Goal: Transaction & Acquisition: Download file/media

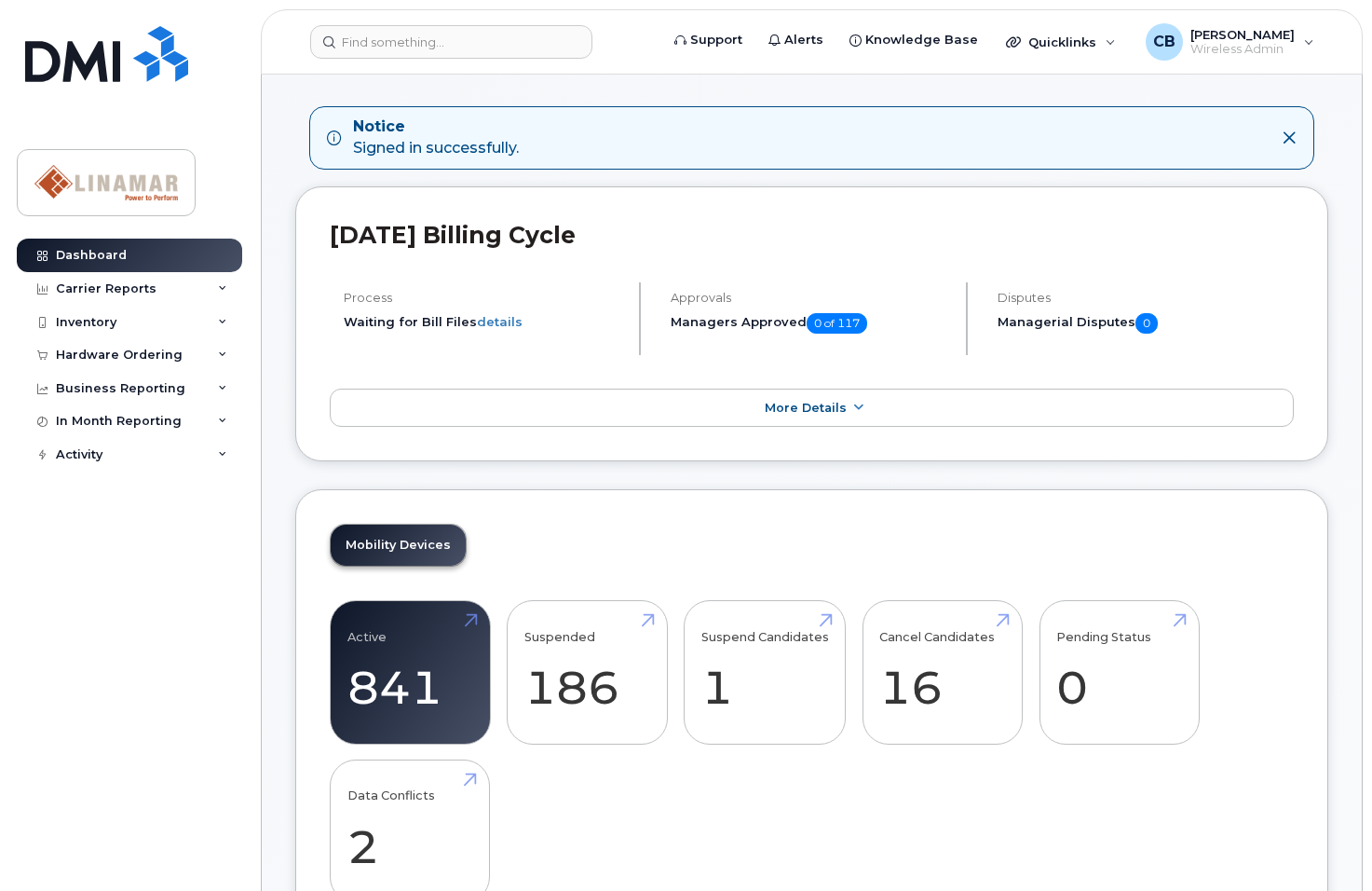
scroll to position [93, 0]
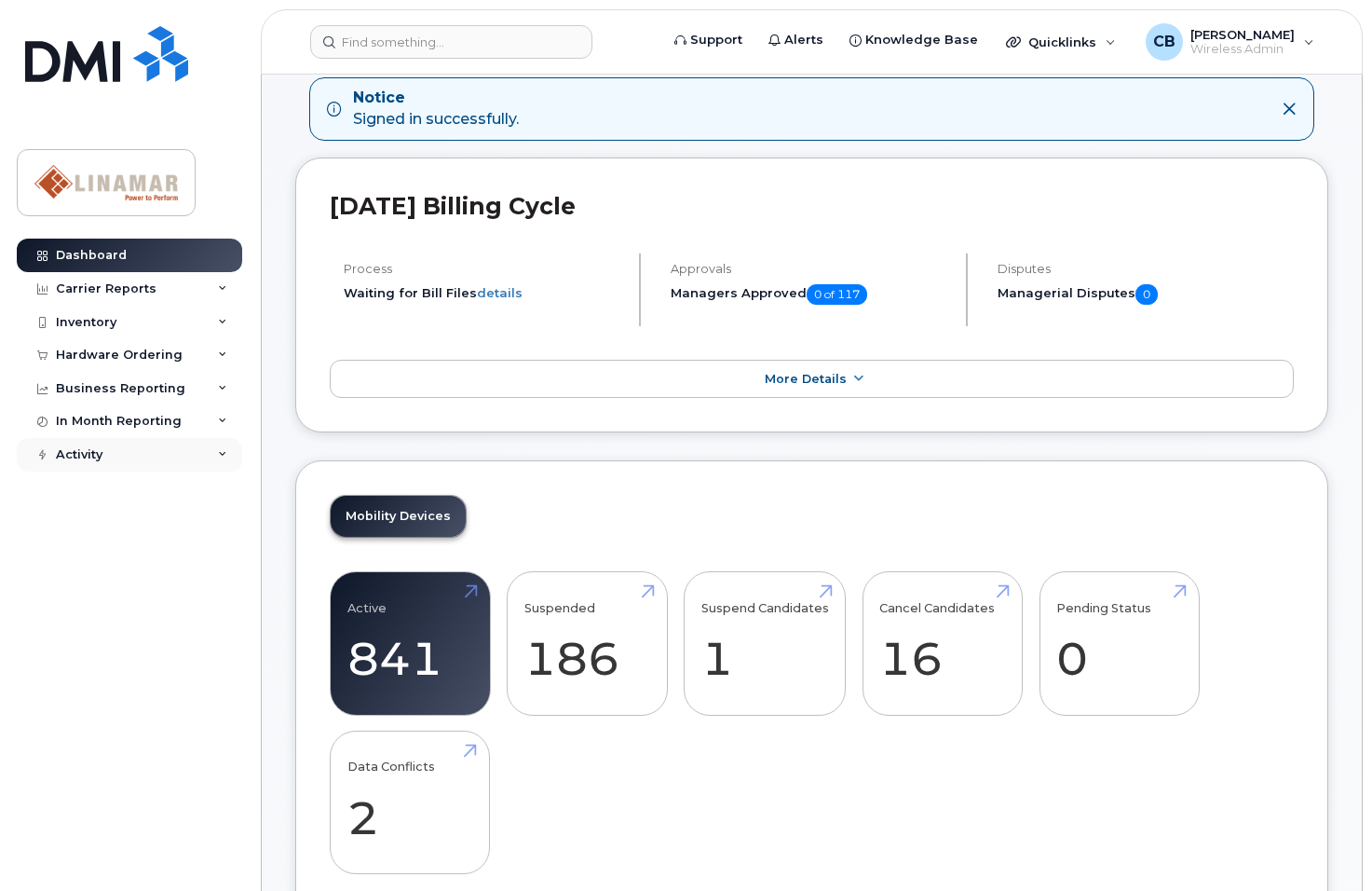
click at [105, 453] on div "Activity" at bounding box center [129, 454] width 225 height 34
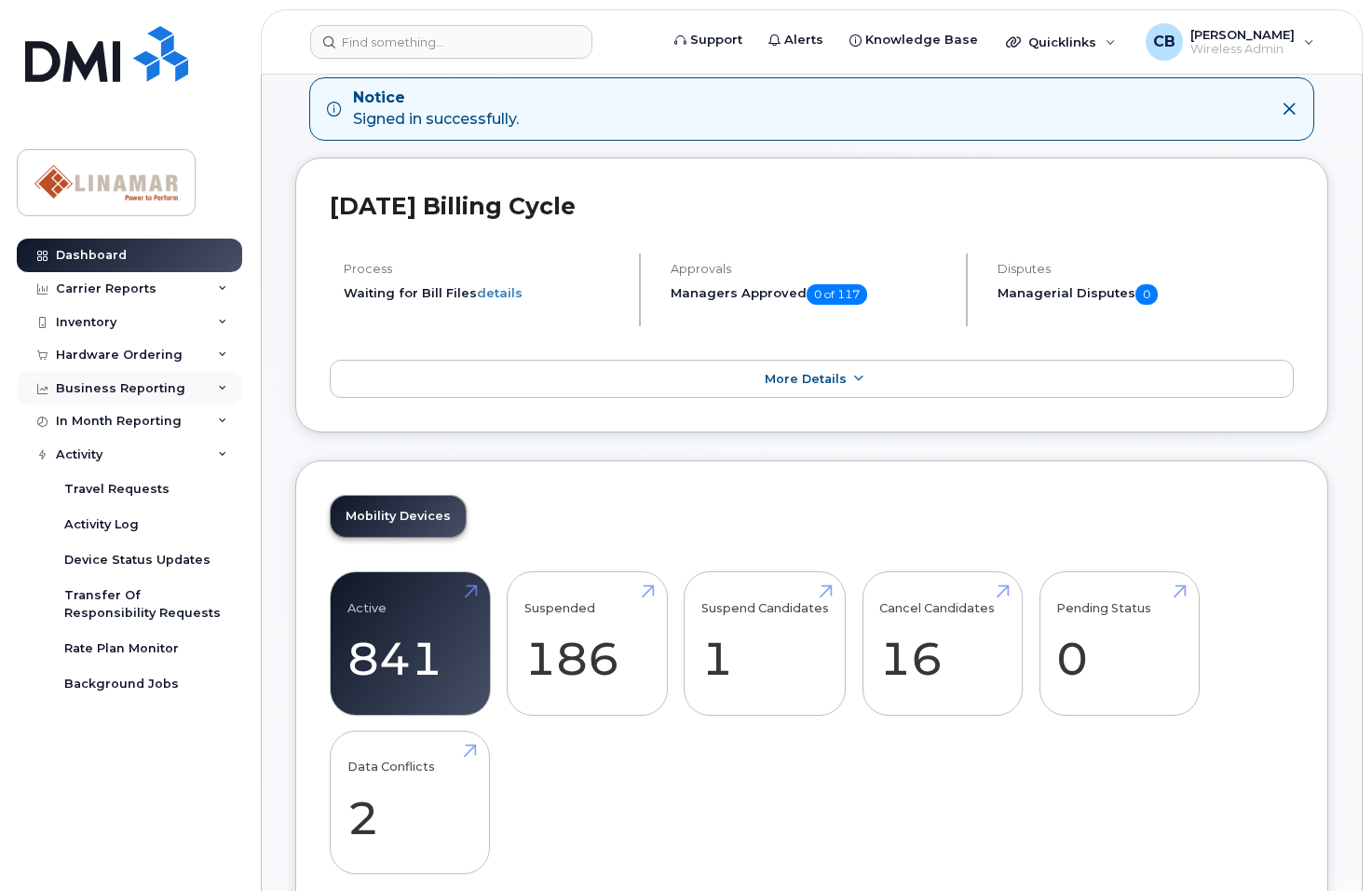
click at [81, 381] on div "Business Reporting" at bounding box center [121, 388] width 129 height 14
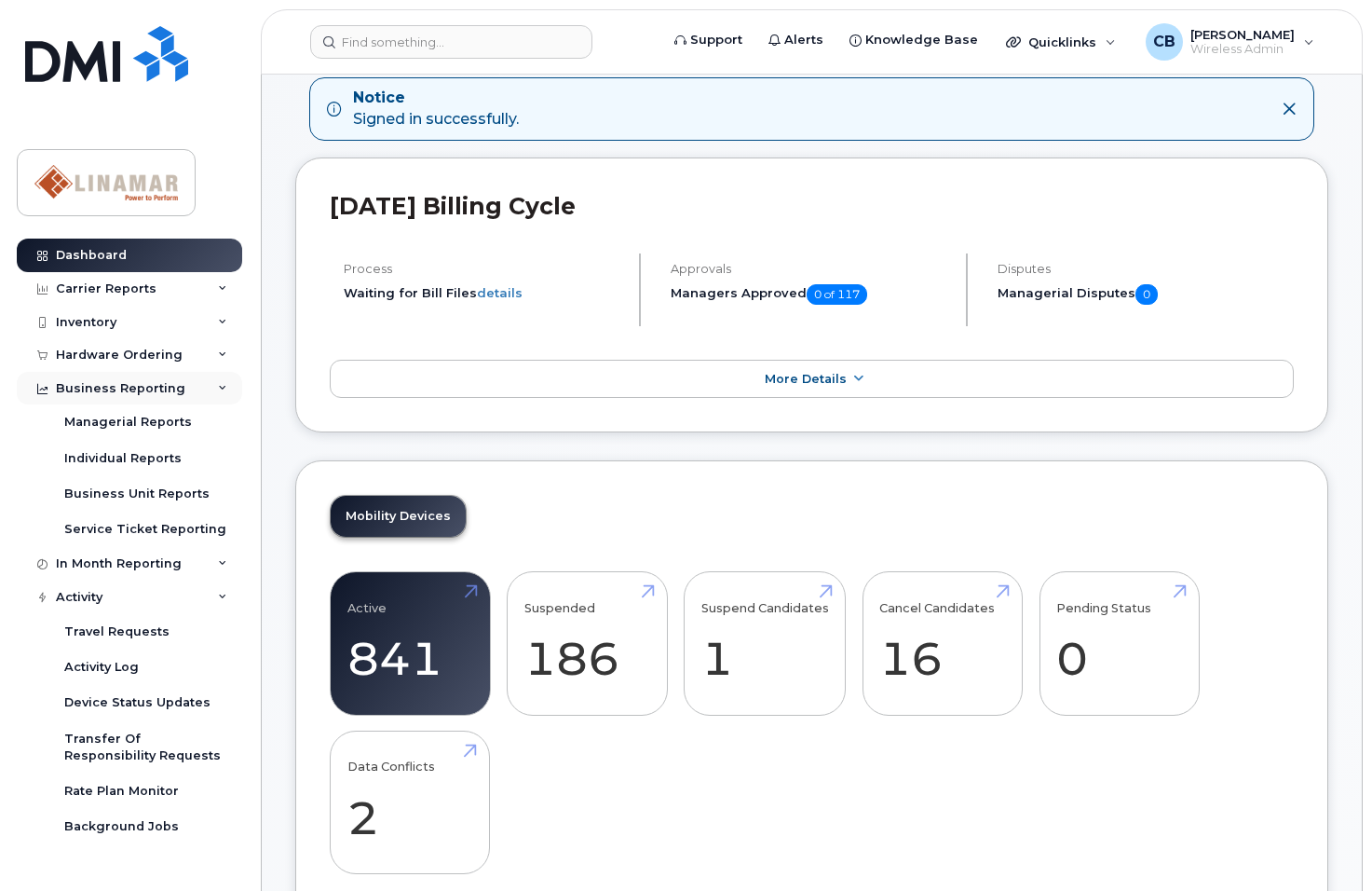
click at [39, 387] on icon at bounding box center [43, 388] width 11 height 11
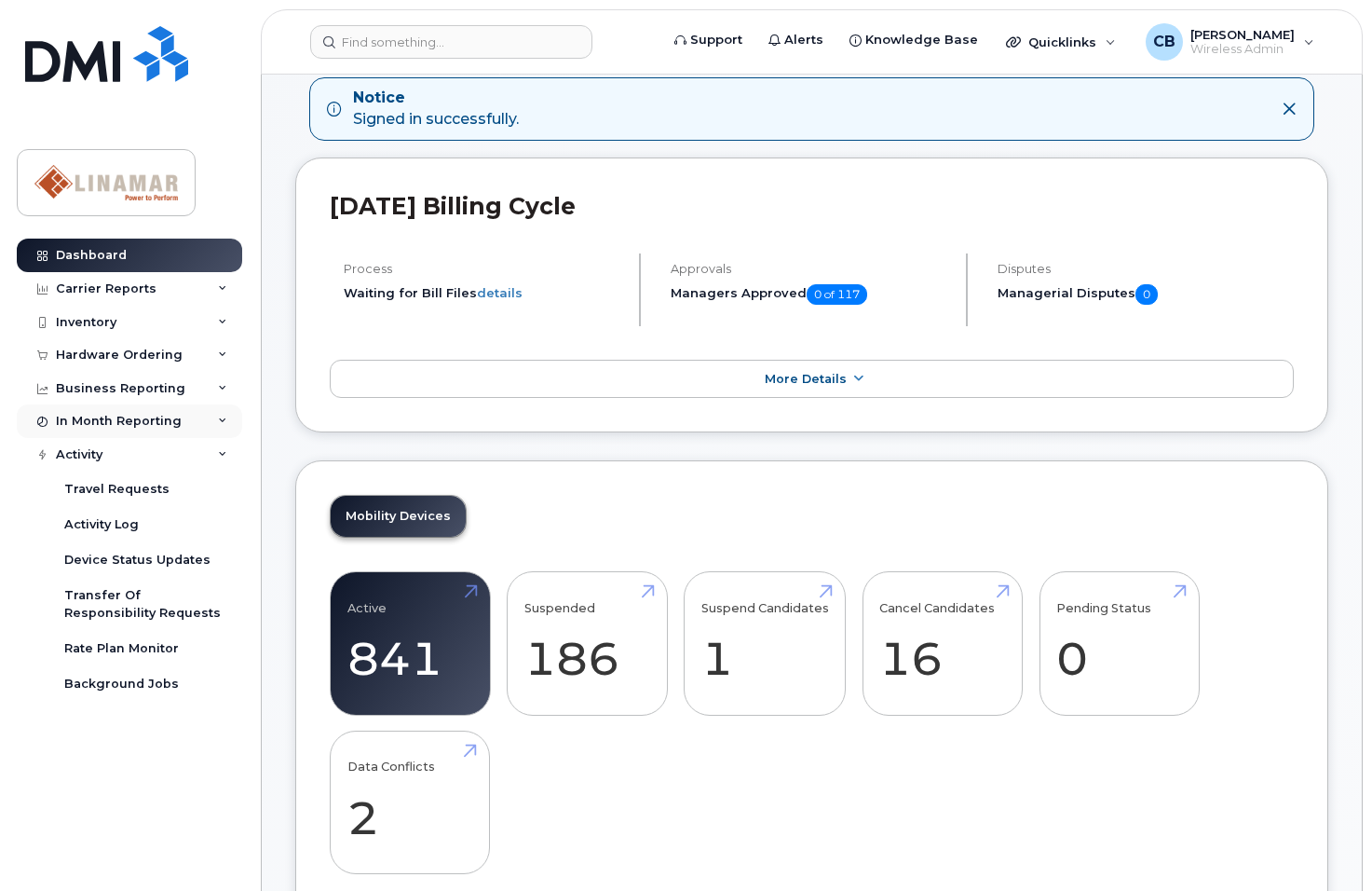
click at [52, 419] on div at bounding box center [42, 420] width 20 height 14
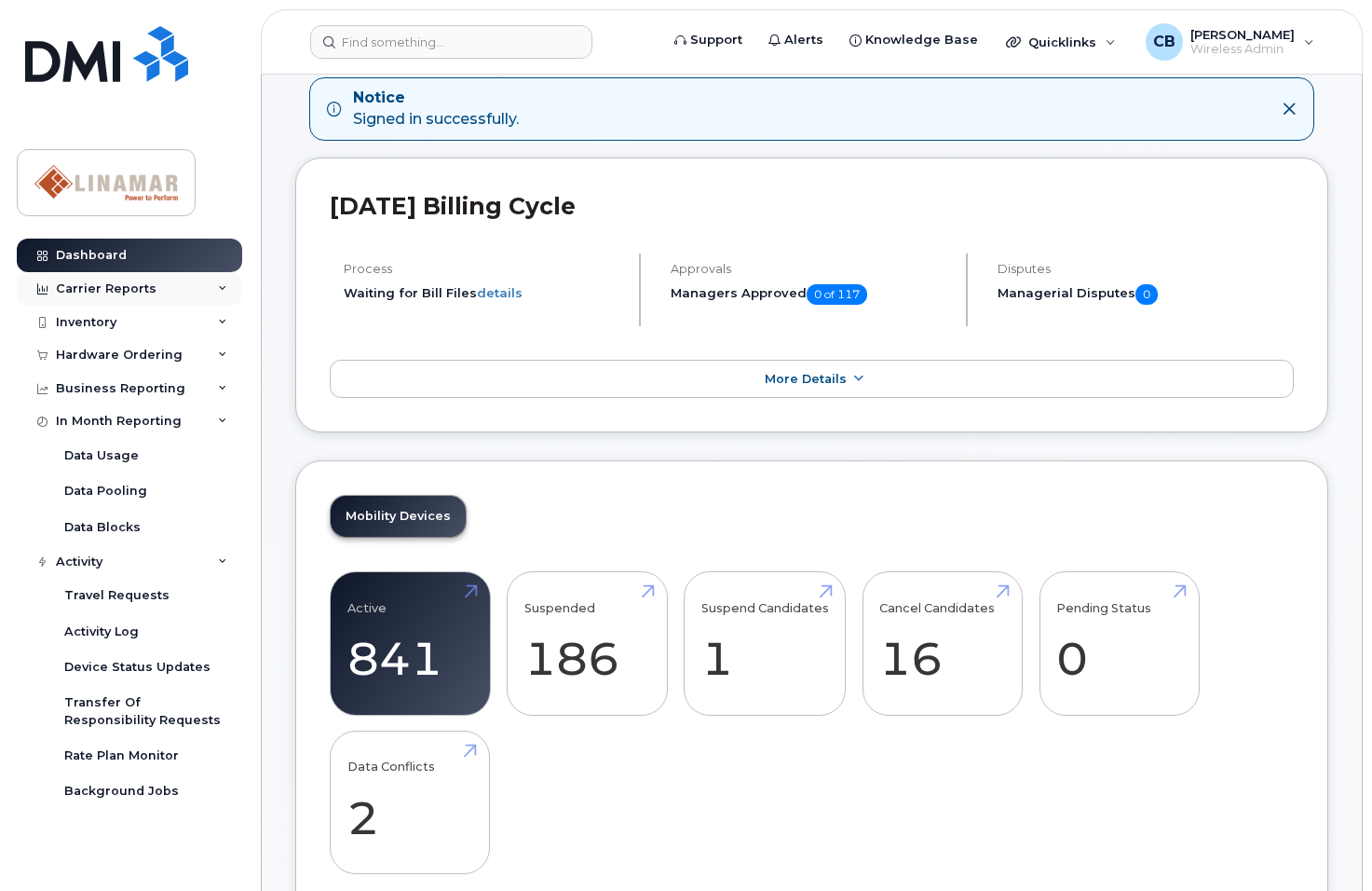
click at [49, 290] on div at bounding box center [42, 288] width 20 height 14
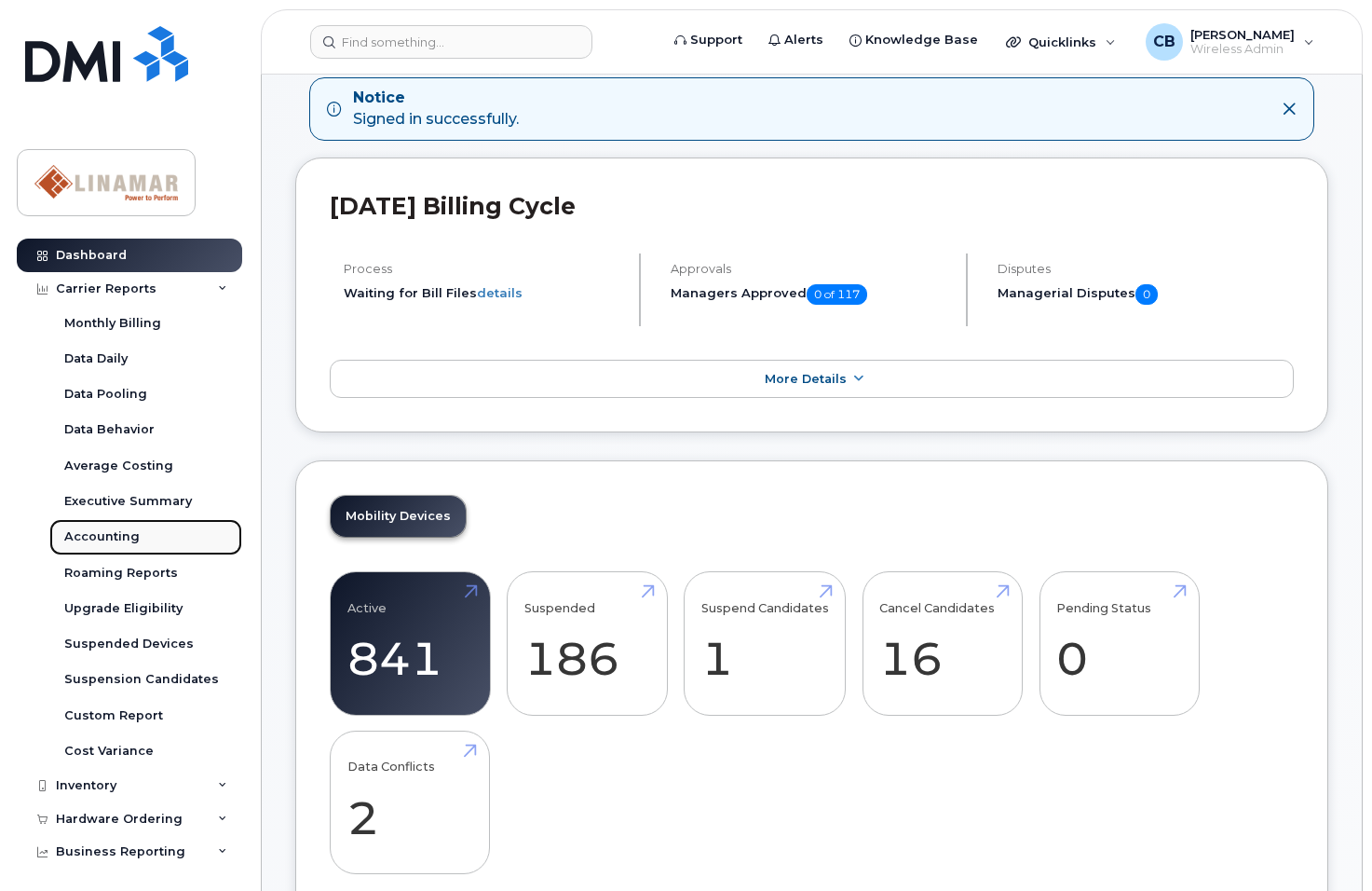
click at [81, 533] on div "Accounting" at bounding box center [102, 536] width 75 height 16
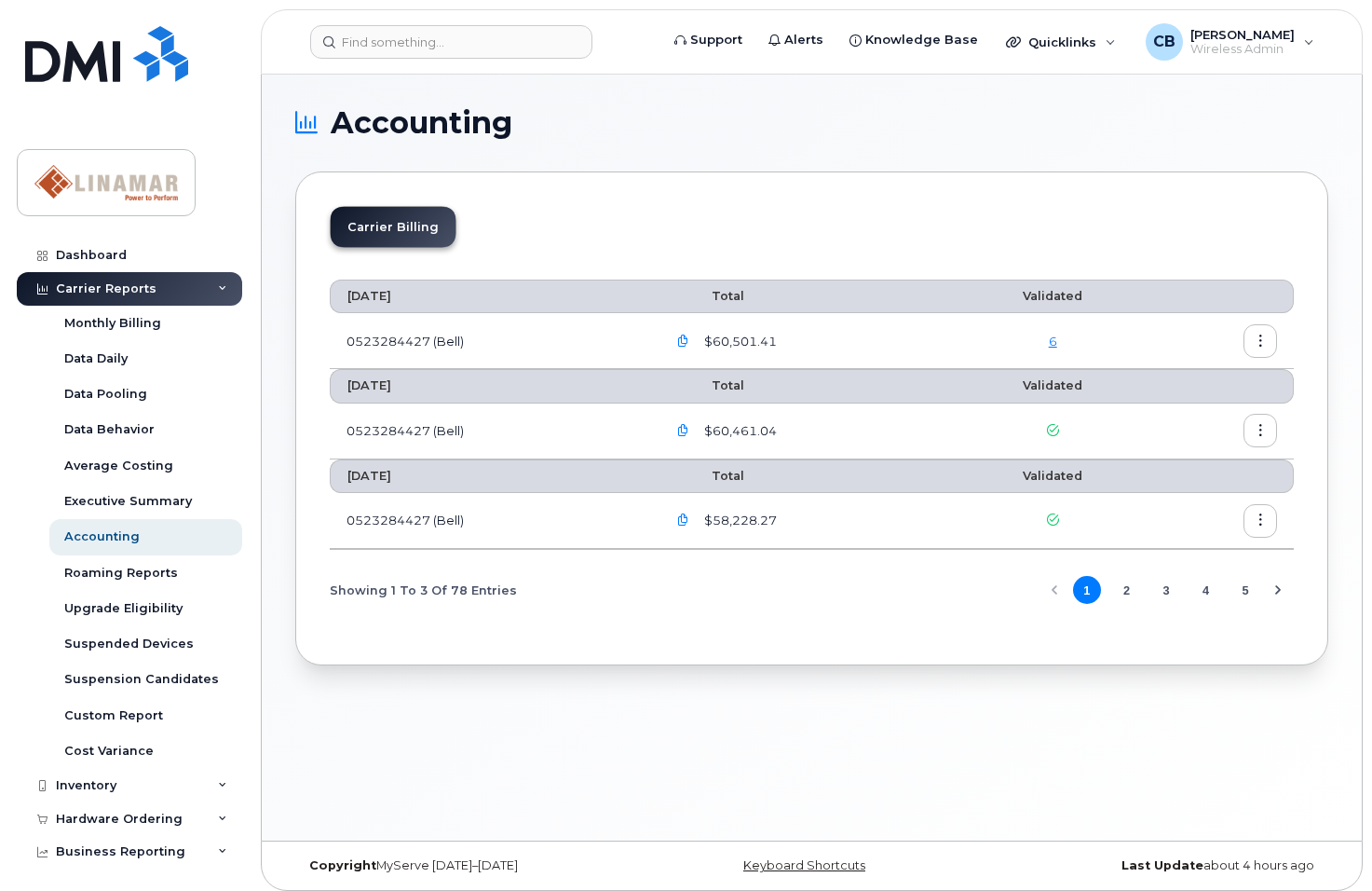
click at [690, 343] on icon "button" at bounding box center [683, 341] width 13 height 13
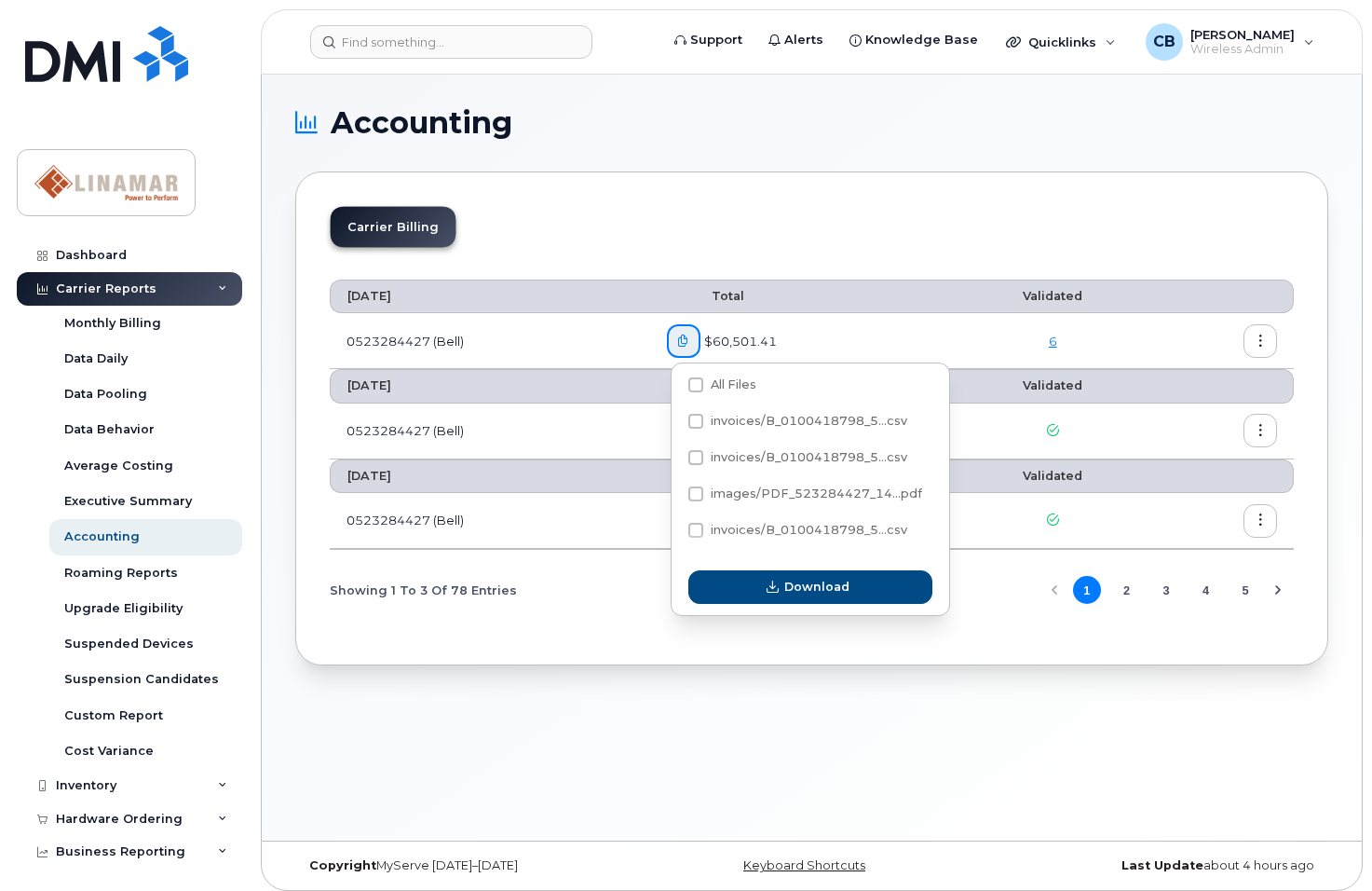
click at [694, 340] on button "button" at bounding box center [683, 341] width 34 height 34
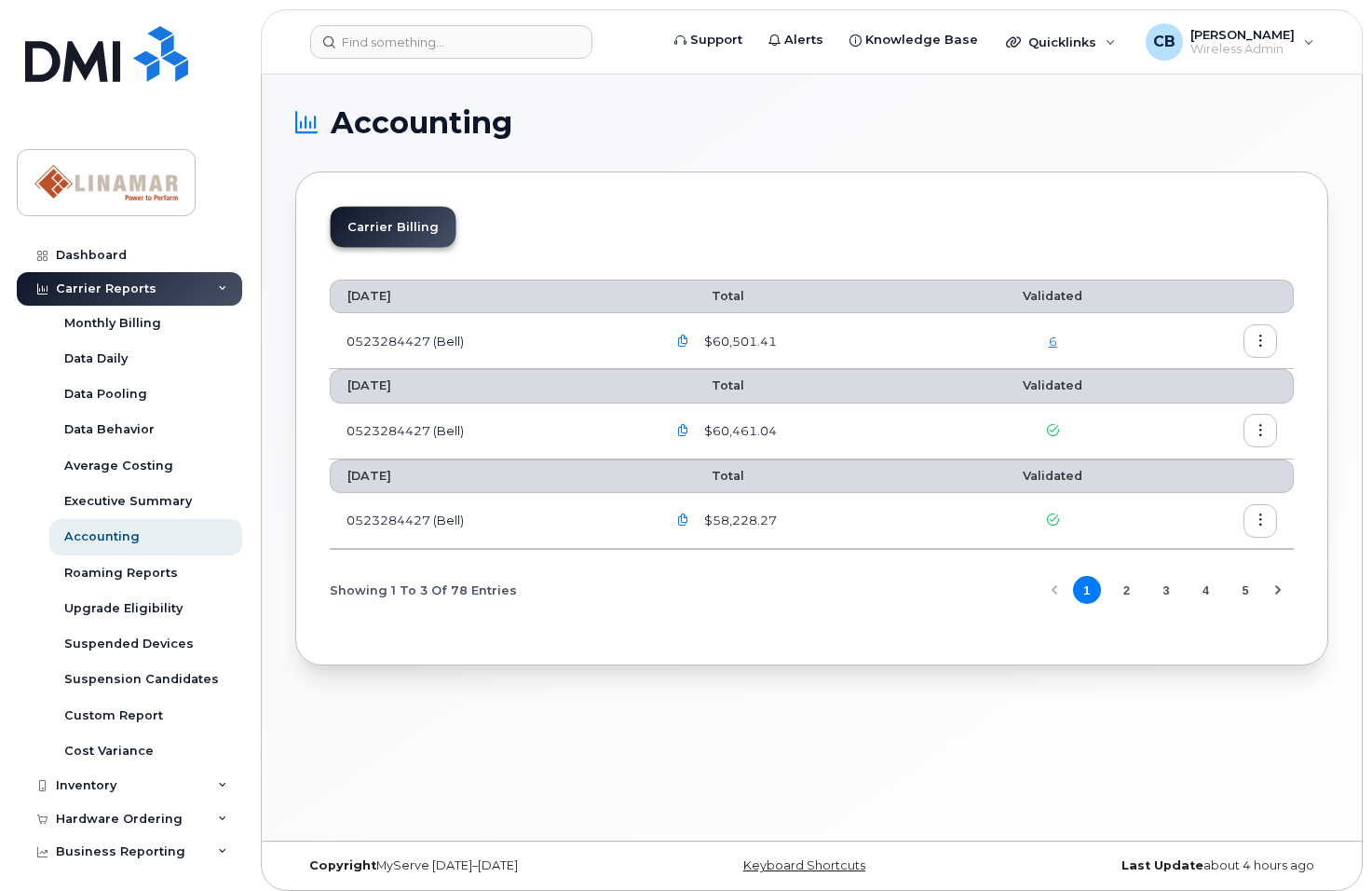
click at [694, 340] on button "button" at bounding box center [683, 341] width 34 height 34
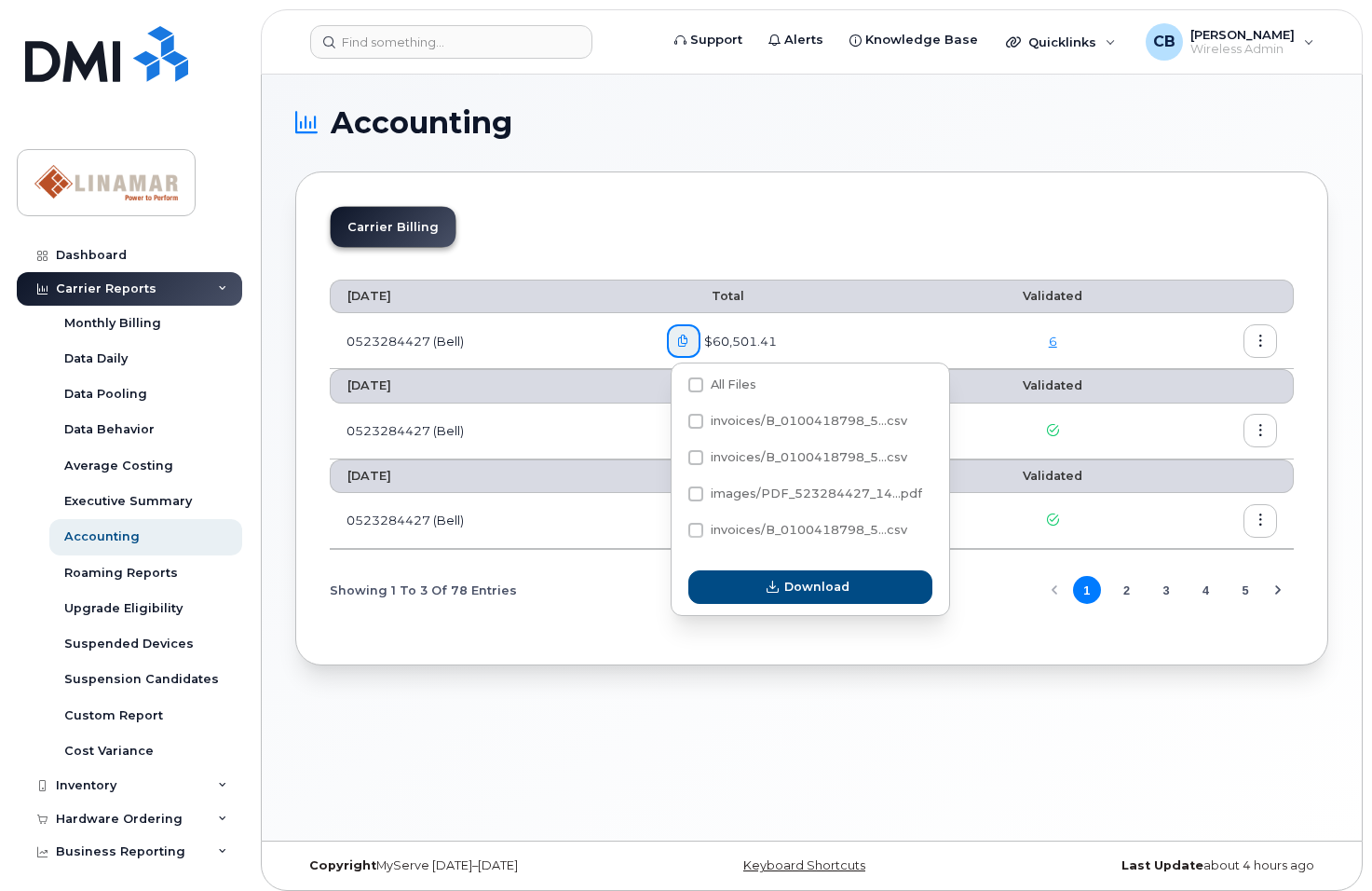
click at [1262, 337] on icon "button" at bounding box center [1261, 341] width 13 height 13
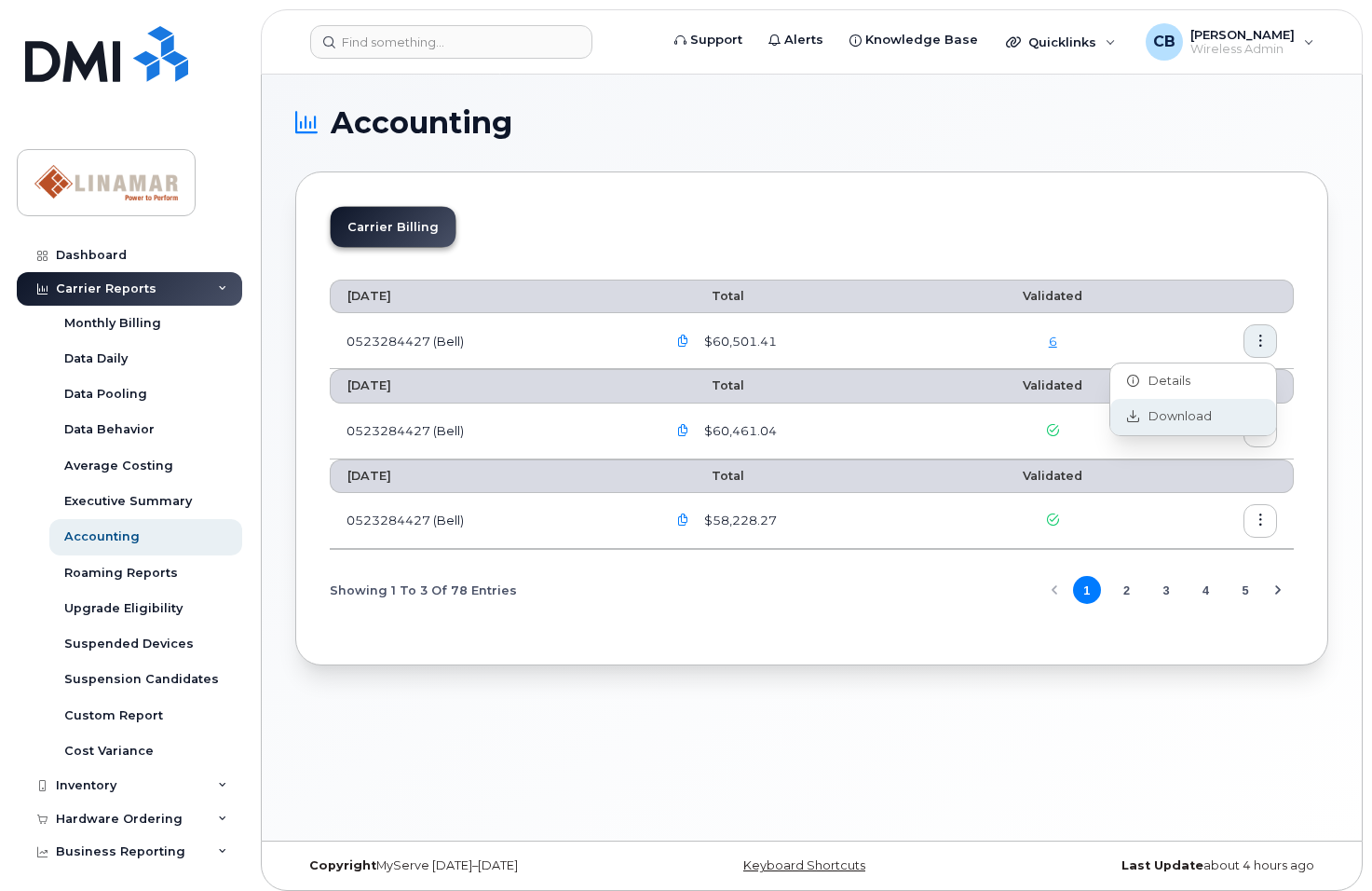
click at [1171, 413] on span "Download" at bounding box center [1175, 416] width 72 height 16
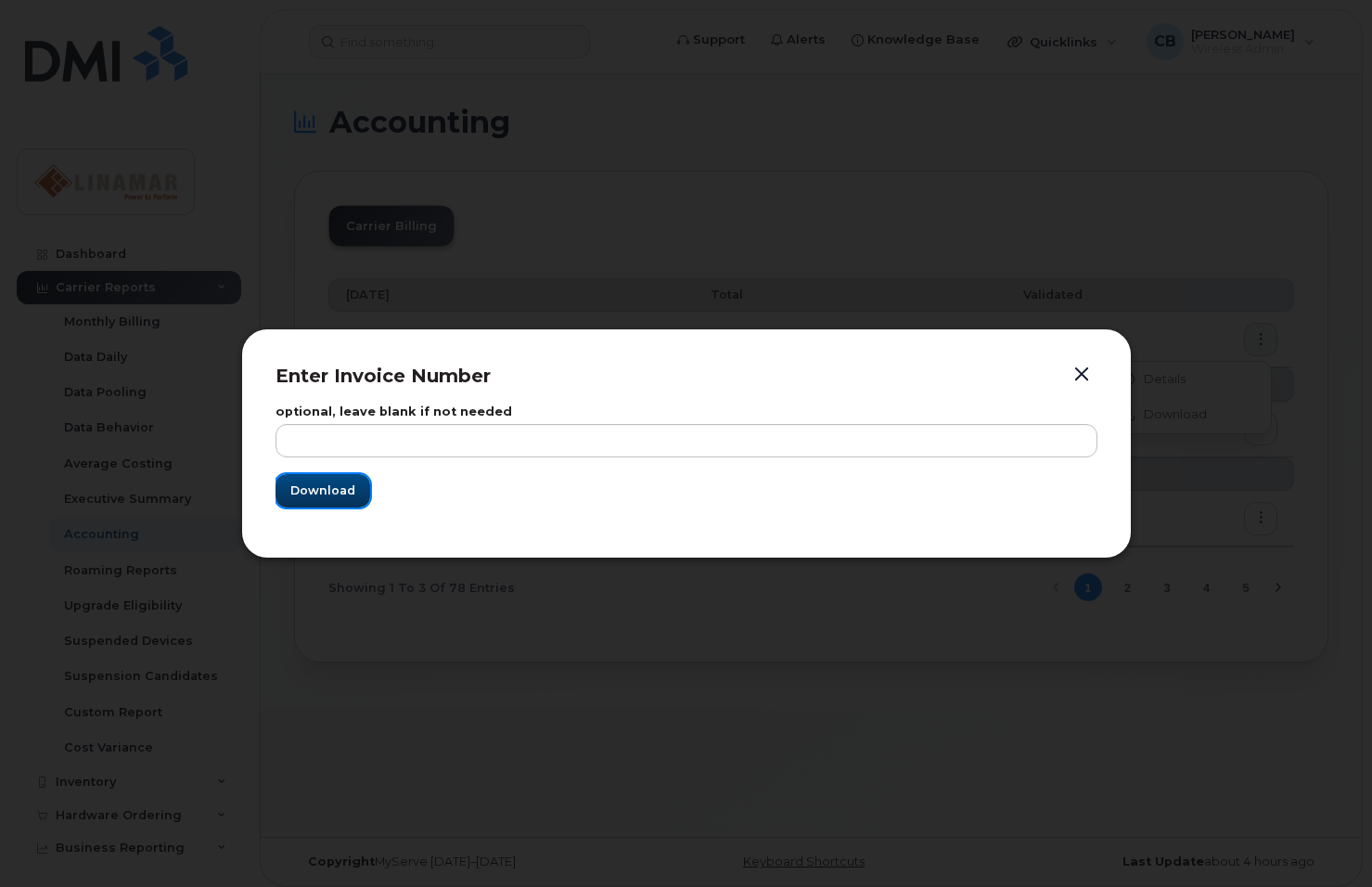
click at [329, 480] on button "Download" at bounding box center [322, 491] width 94 height 34
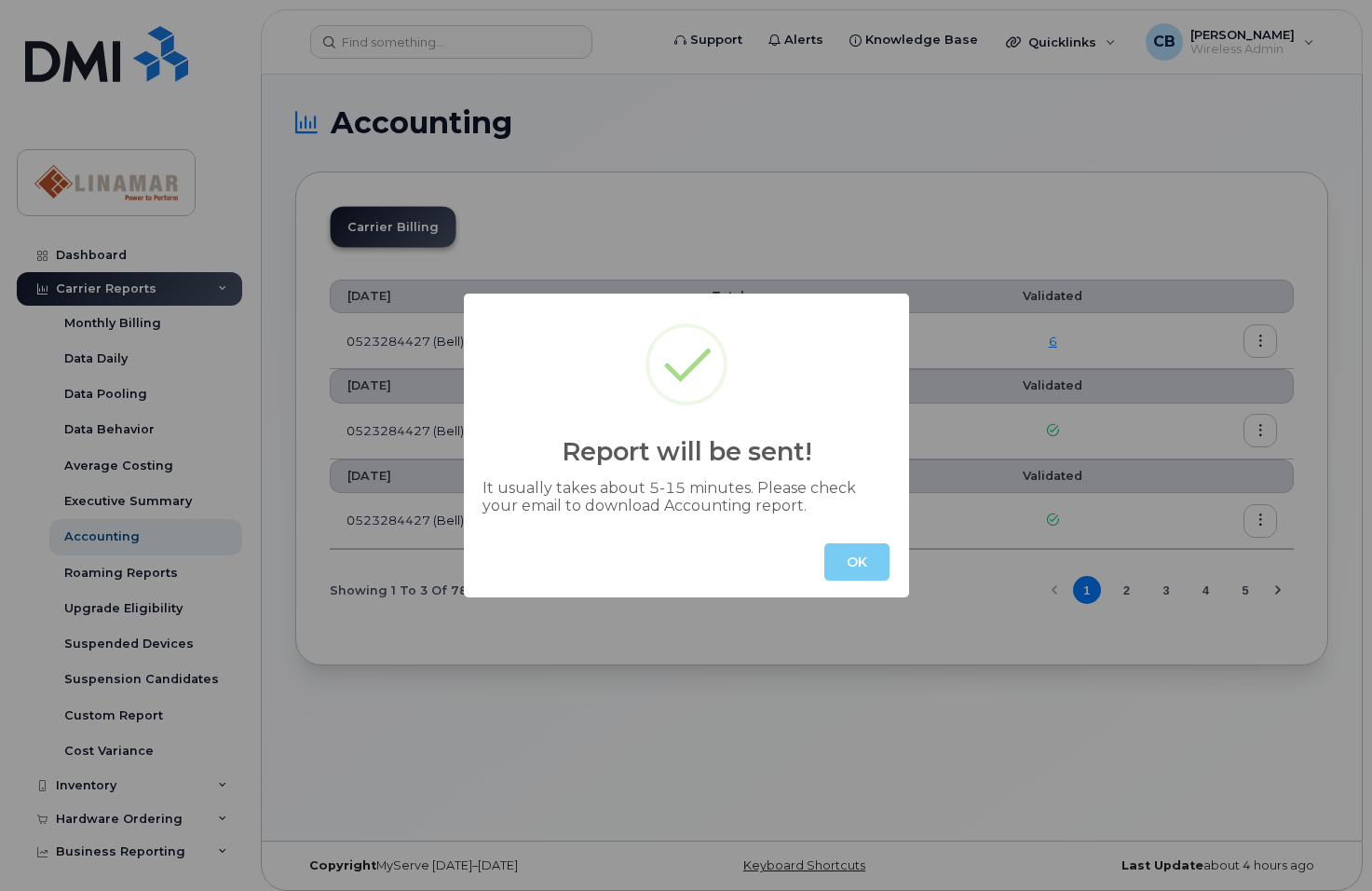
click at [857, 561] on button "OK" at bounding box center [856, 561] width 65 height 38
